Goal: Entertainment & Leisure: Consume media (video, audio)

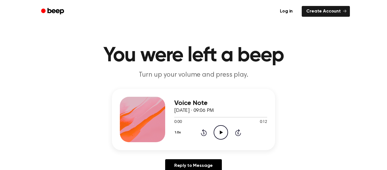
click at [220, 129] on icon "Play Audio" at bounding box center [221, 132] width 14 height 14
click at [220, 129] on icon "Pause Audio" at bounding box center [221, 132] width 14 height 14
click at [220, 129] on icon "Play Audio" at bounding box center [221, 132] width 14 height 14
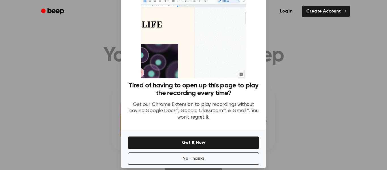
scroll to position [37, 0]
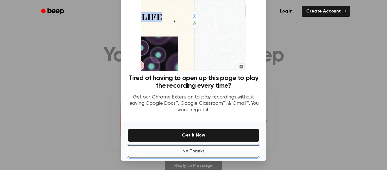
click at [199, 153] on button "No Thanks" at bounding box center [193, 151] width 131 height 12
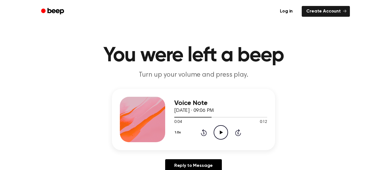
click at [221, 135] on icon "Play Audio" at bounding box center [221, 132] width 14 height 14
click at [221, 136] on icon "Pause Audio" at bounding box center [221, 132] width 14 height 14
click at [200, 131] on div "1.0x Rewind 5 seconds Play Audio Skip 5 seconds" at bounding box center [220, 132] width 93 height 14
click at [206, 132] on icon at bounding box center [204, 132] width 6 height 7
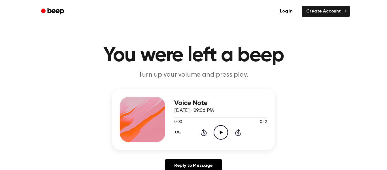
click at [221, 132] on icon at bounding box center [221, 132] width 3 height 4
click at [221, 132] on icon "Pause Audio" at bounding box center [221, 132] width 14 height 14
click at [218, 135] on icon "Play Audio" at bounding box center [221, 132] width 14 height 14
click at [218, 135] on icon "Pause Audio" at bounding box center [221, 132] width 14 height 14
click at [218, 135] on icon "Play Audio" at bounding box center [221, 132] width 14 height 14
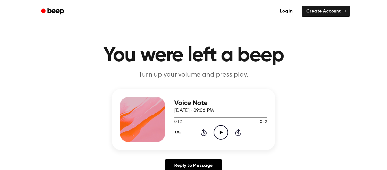
click at [206, 133] on icon at bounding box center [204, 132] width 6 height 7
click at [231, 130] on div "1.0x Rewind 5 seconds Play Audio Skip 5 seconds" at bounding box center [220, 132] width 93 height 14
click at [225, 131] on icon "Play Audio" at bounding box center [221, 132] width 14 height 14
click at [225, 131] on icon "Pause Audio" at bounding box center [221, 132] width 14 height 14
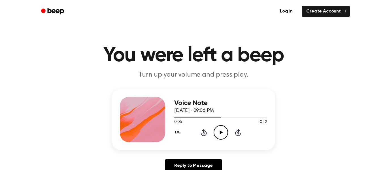
click at [215, 132] on icon "Play Audio" at bounding box center [221, 132] width 14 height 14
